Goal: Transaction & Acquisition: Purchase product/service

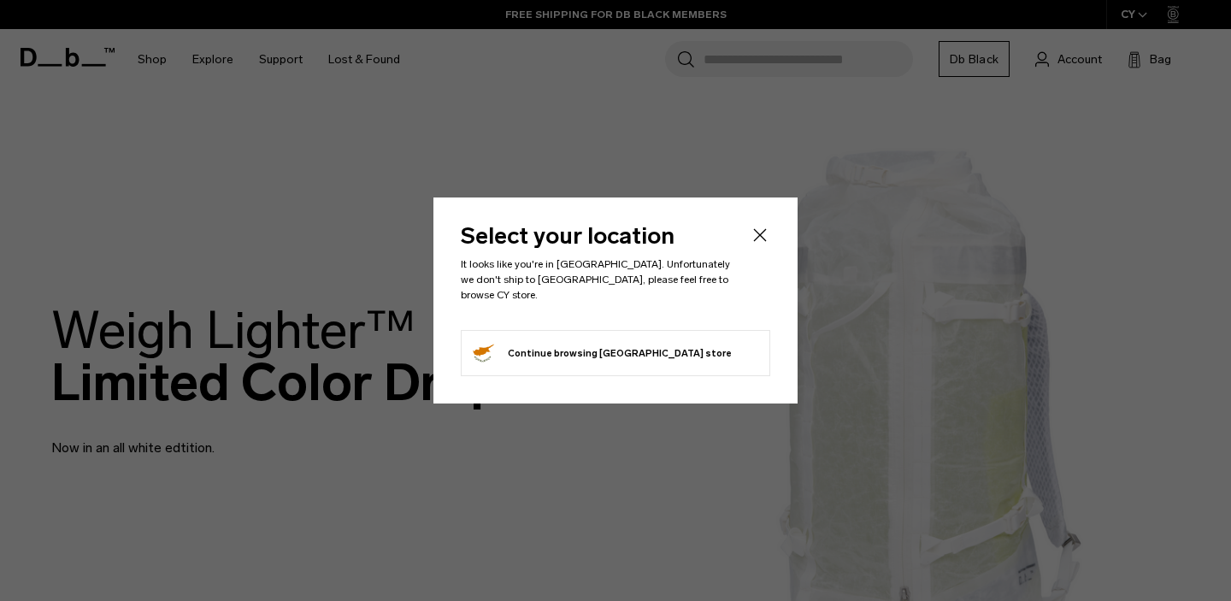
click at [755, 241] on icon "Close" at bounding box center [760, 234] width 13 height 13
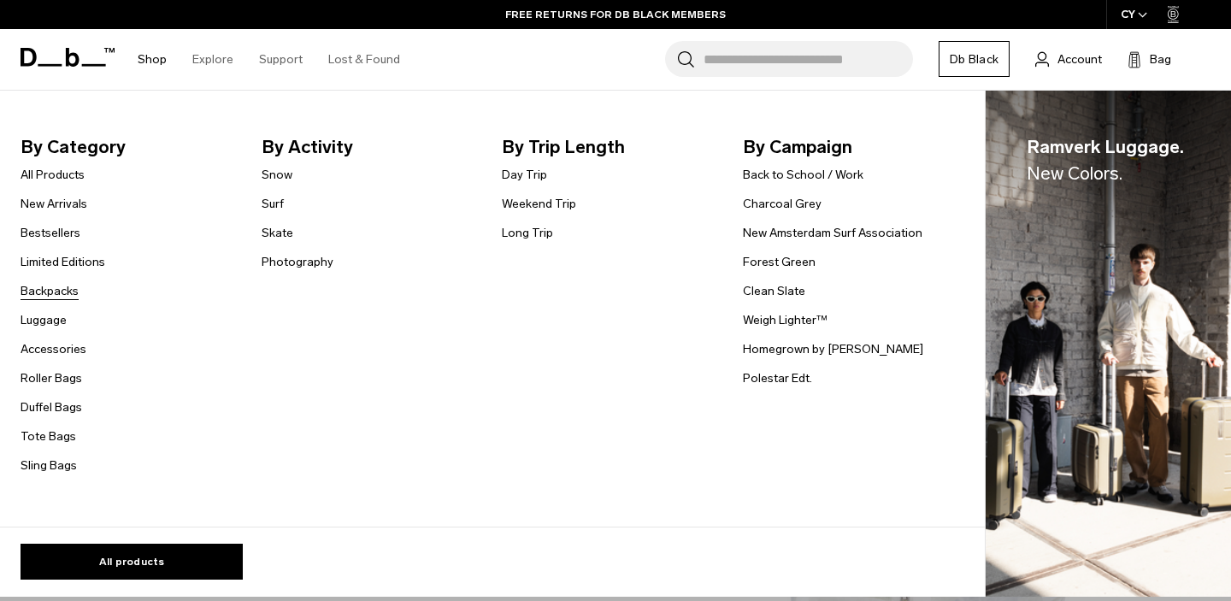
click at [39, 291] on link "Backpacks" at bounding box center [50, 291] width 58 height 18
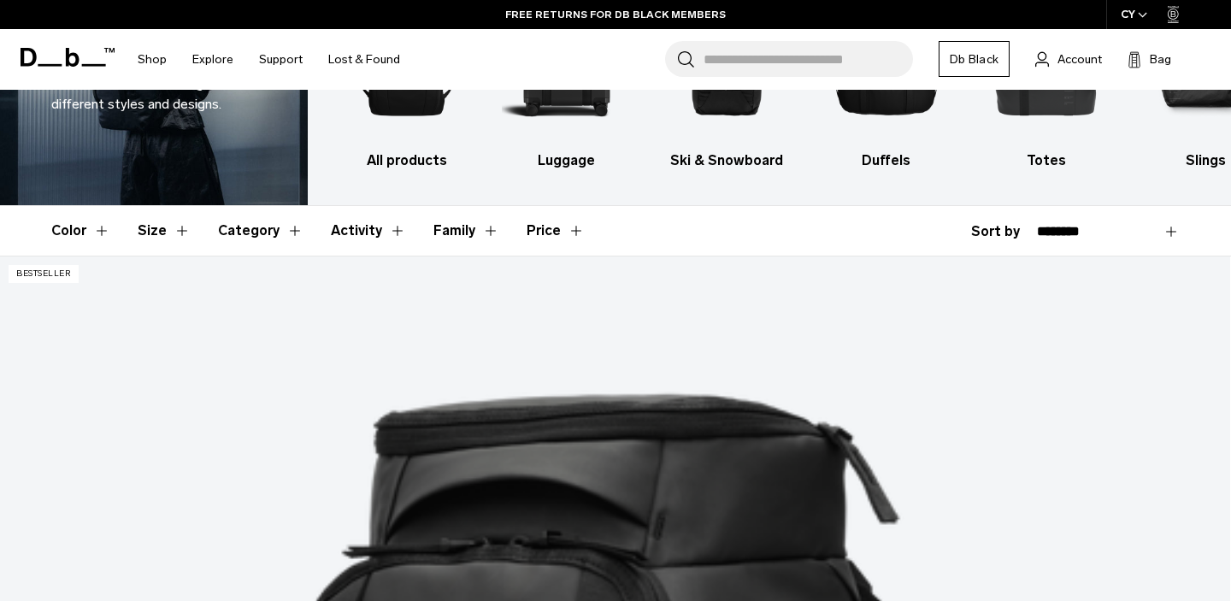
scroll to position [184, 0]
